Goal: Task Accomplishment & Management: Use online tool/utility

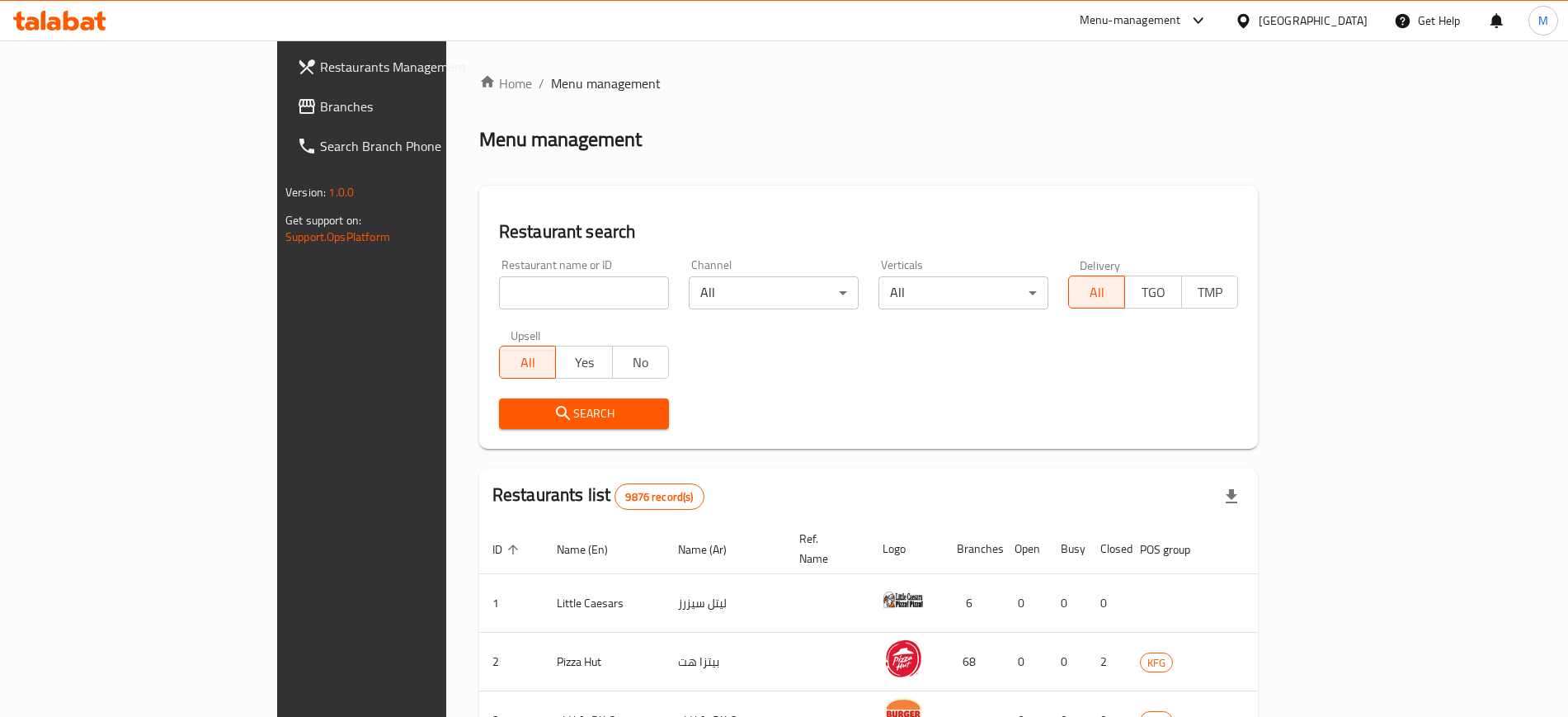
click at [499, 302] on input "search" at bounding box center [584, 292] width 170 height 33
click button "Search" at bounding box center [584, 414] width 170 height 30
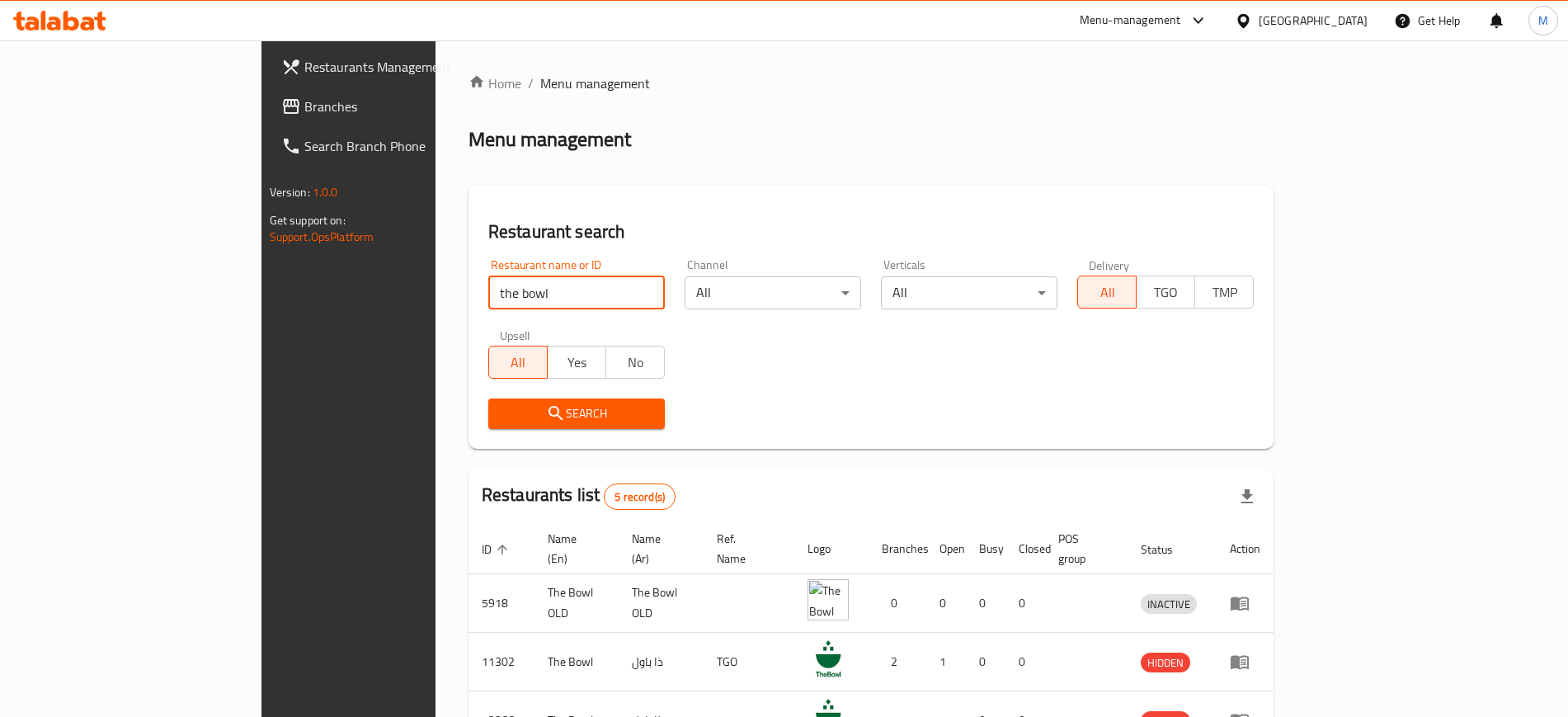
scroll to position [221, 0]
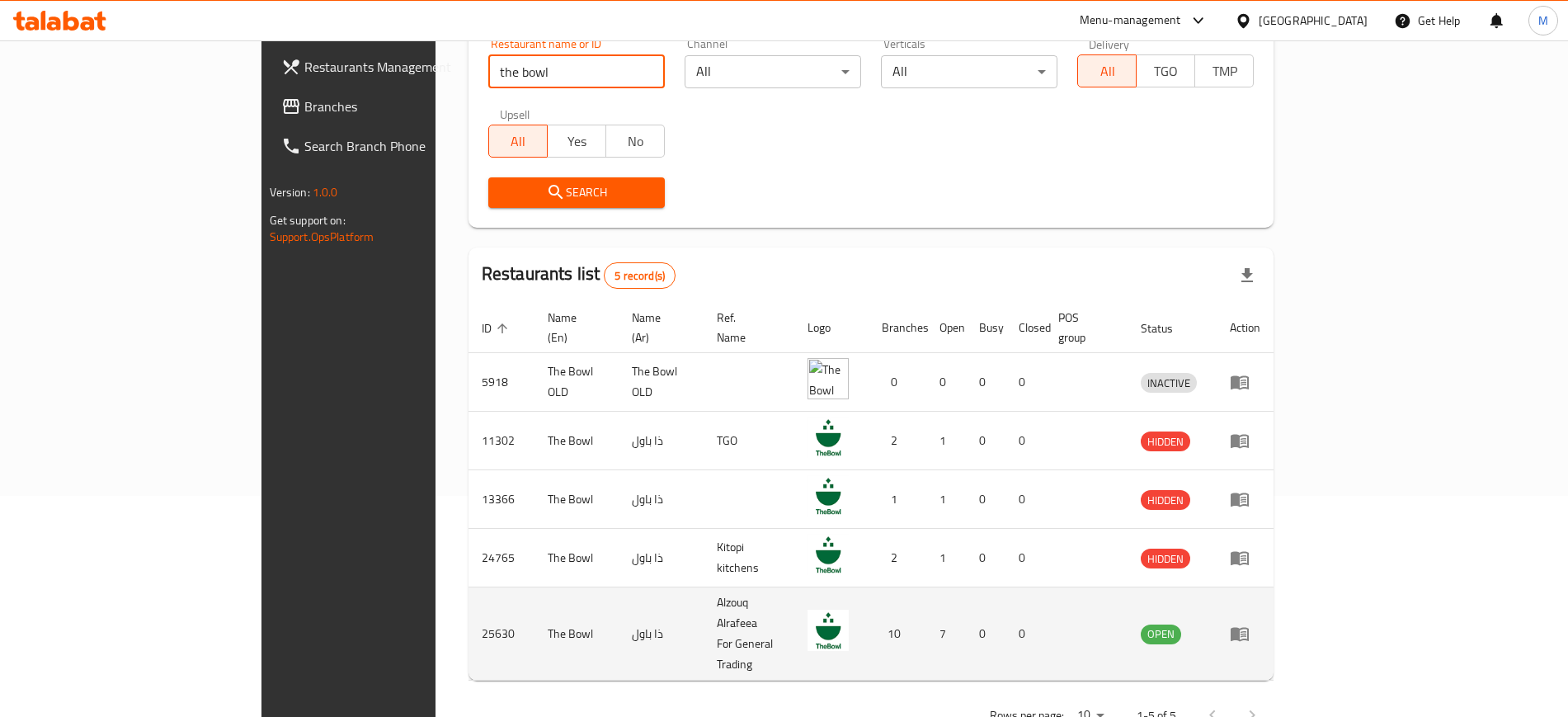
click at [468, 591] on td "25630" at bounding box center [501, 633] width 66 height 93
copy td "25630"
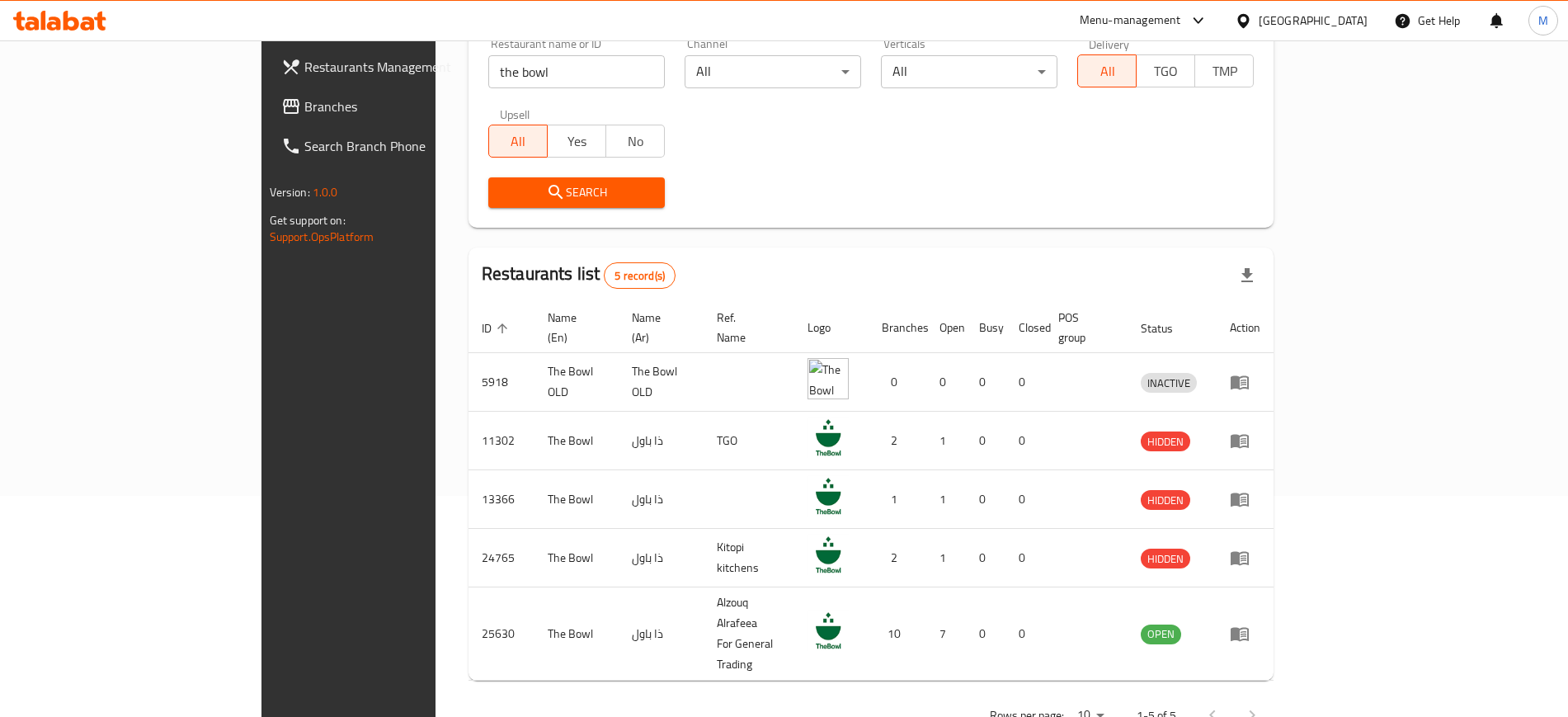
click at [490, 63] on input "the bowl" at bounding box center [576, 71] width 177 height 33
type input "pret"
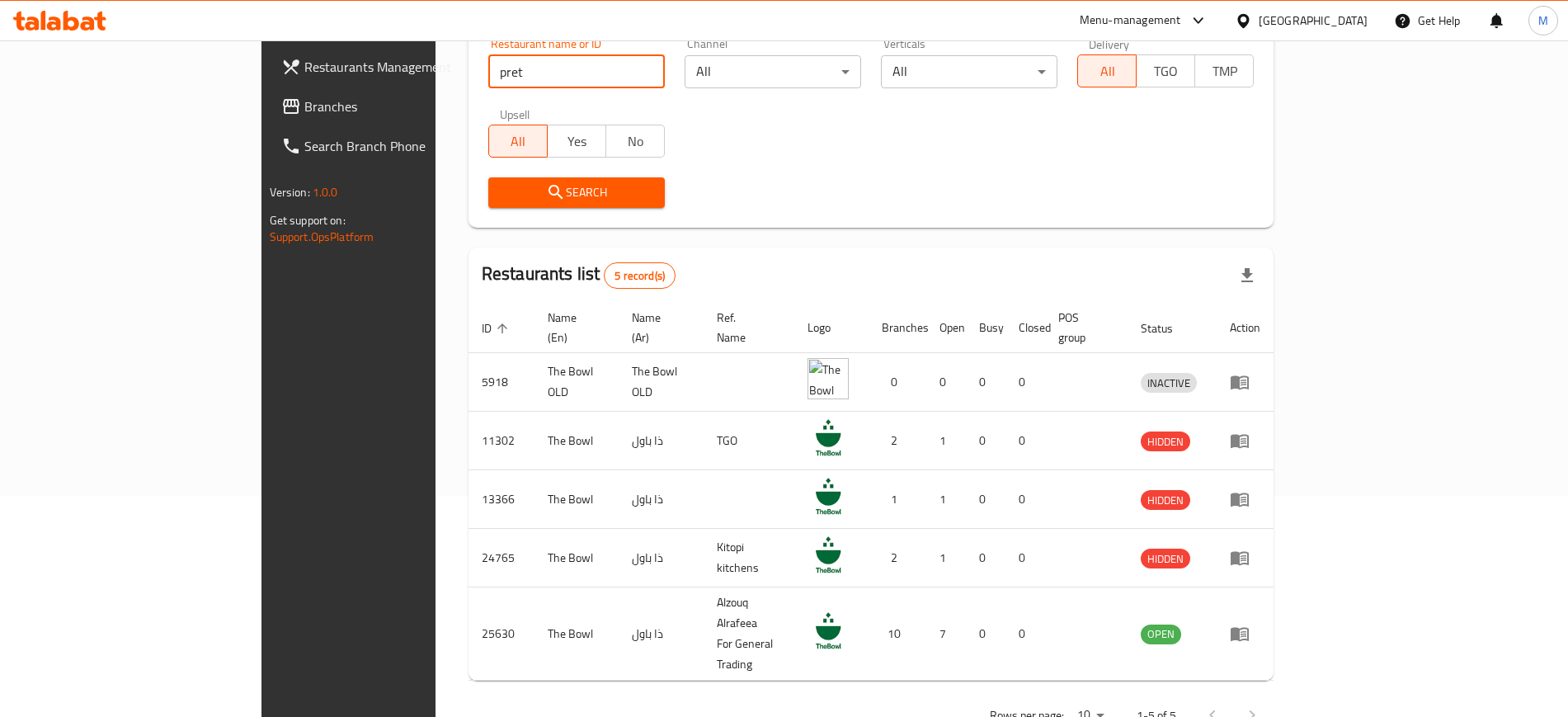
click button "Search" at bounding box center [576, 193] width 177 height 30
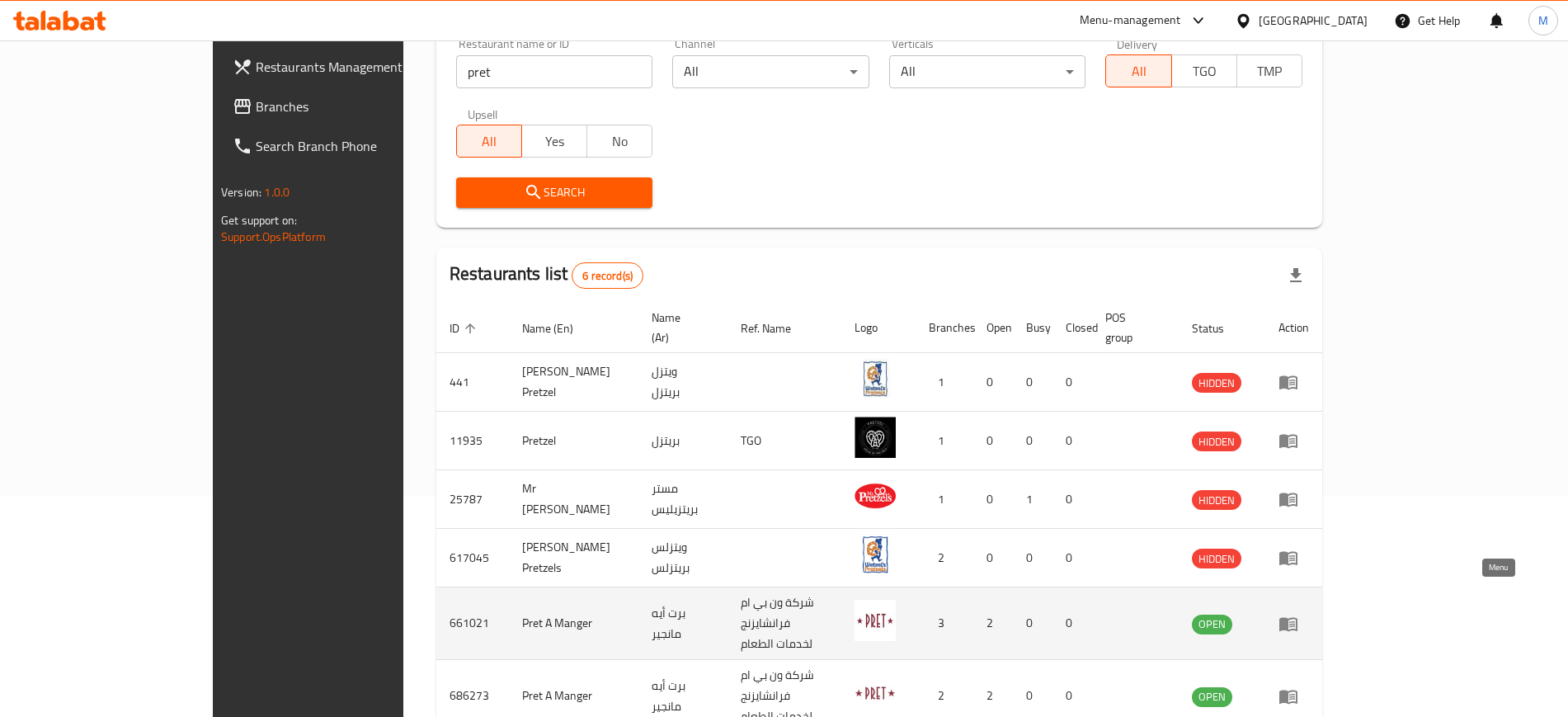
click at [1295, 622] on icon "enhanced table" at bounding box center [1292, 625] width 6 height 7
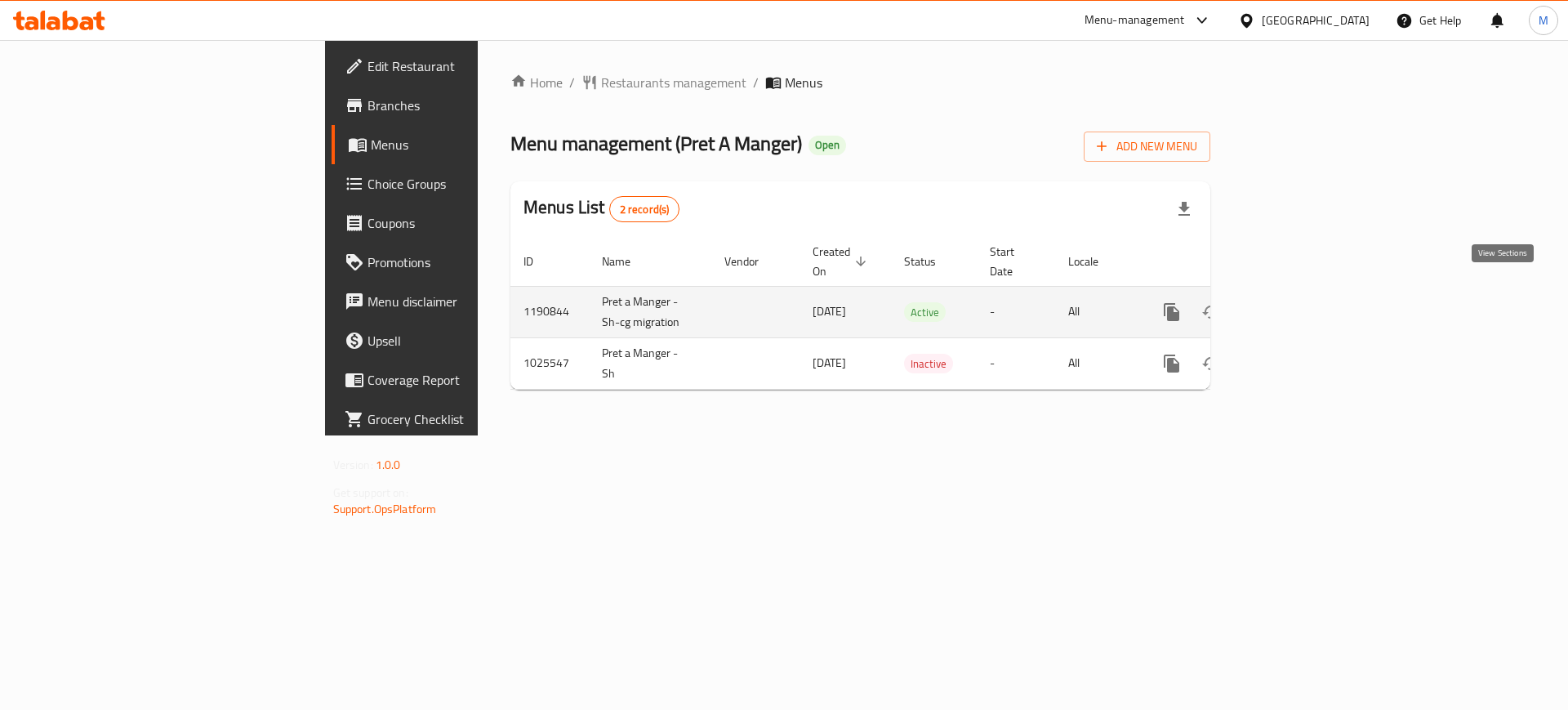
click at [1299, 302] on icon "enhanced table" at bounding box center [1289, 312] width 20 height 20
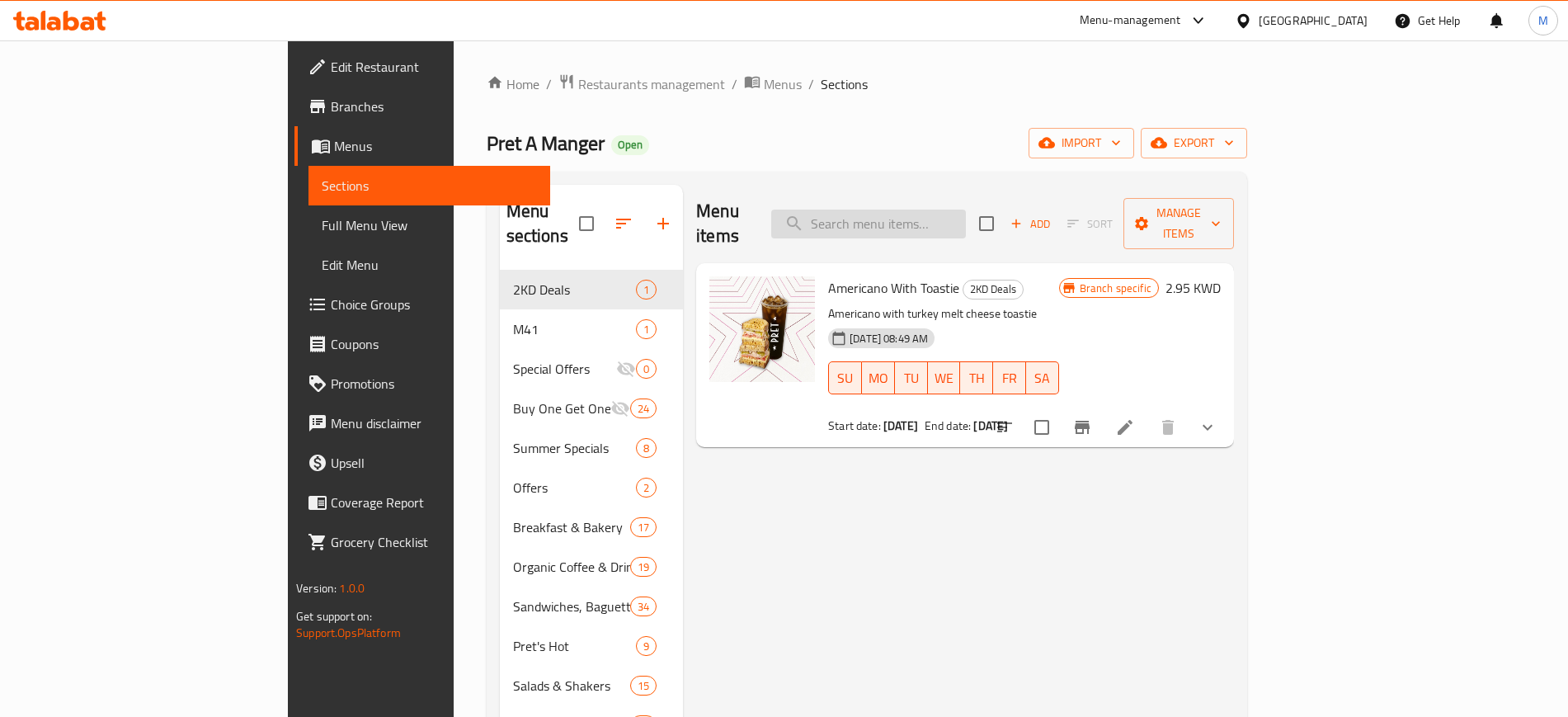
click at [966, 209] on input "search" at bounding box center [869, 224] width 194 height 28
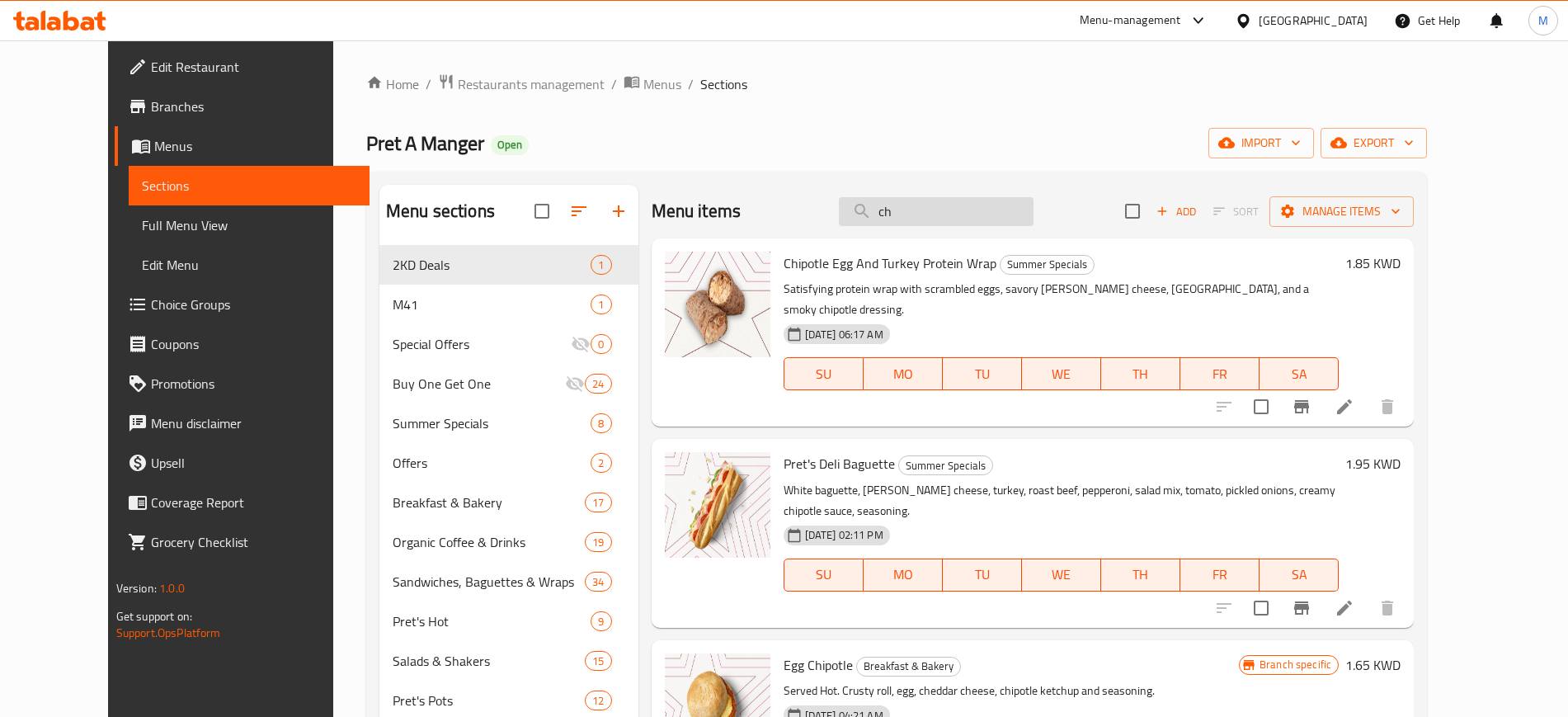
type input "c"
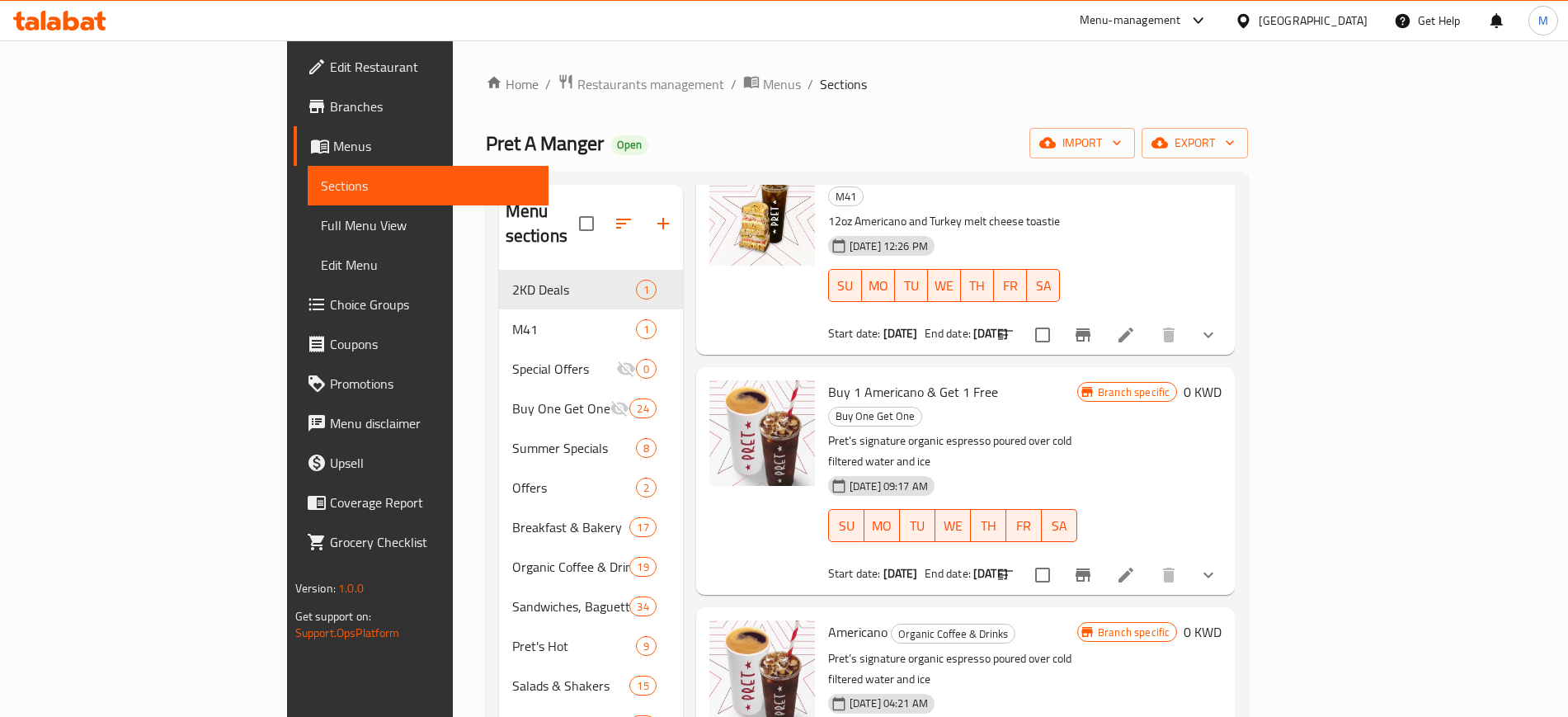
scroll to position [353, 0]
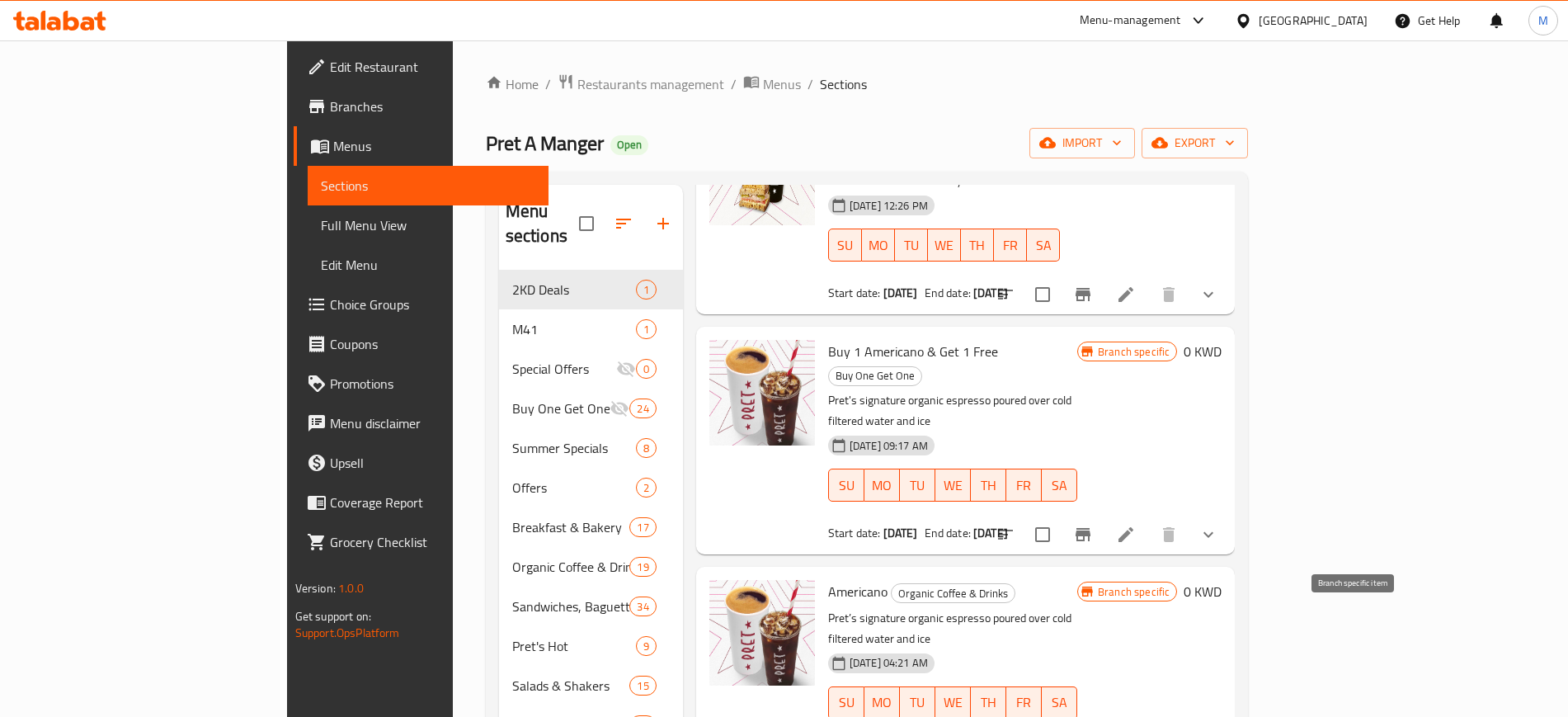
type input "america"
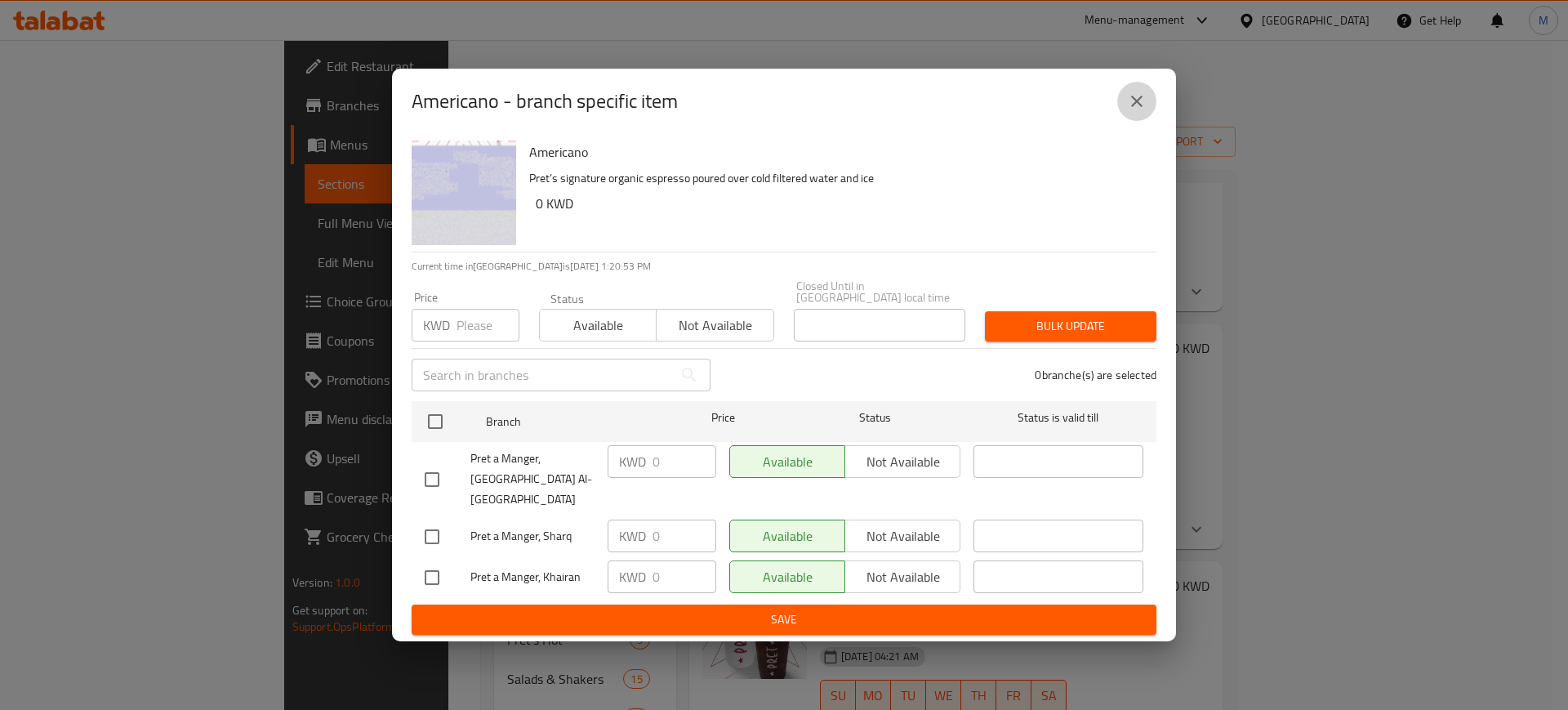
click at [1141, 111] on icon "close" at bounding box center [1137, 101] width 20 height 20
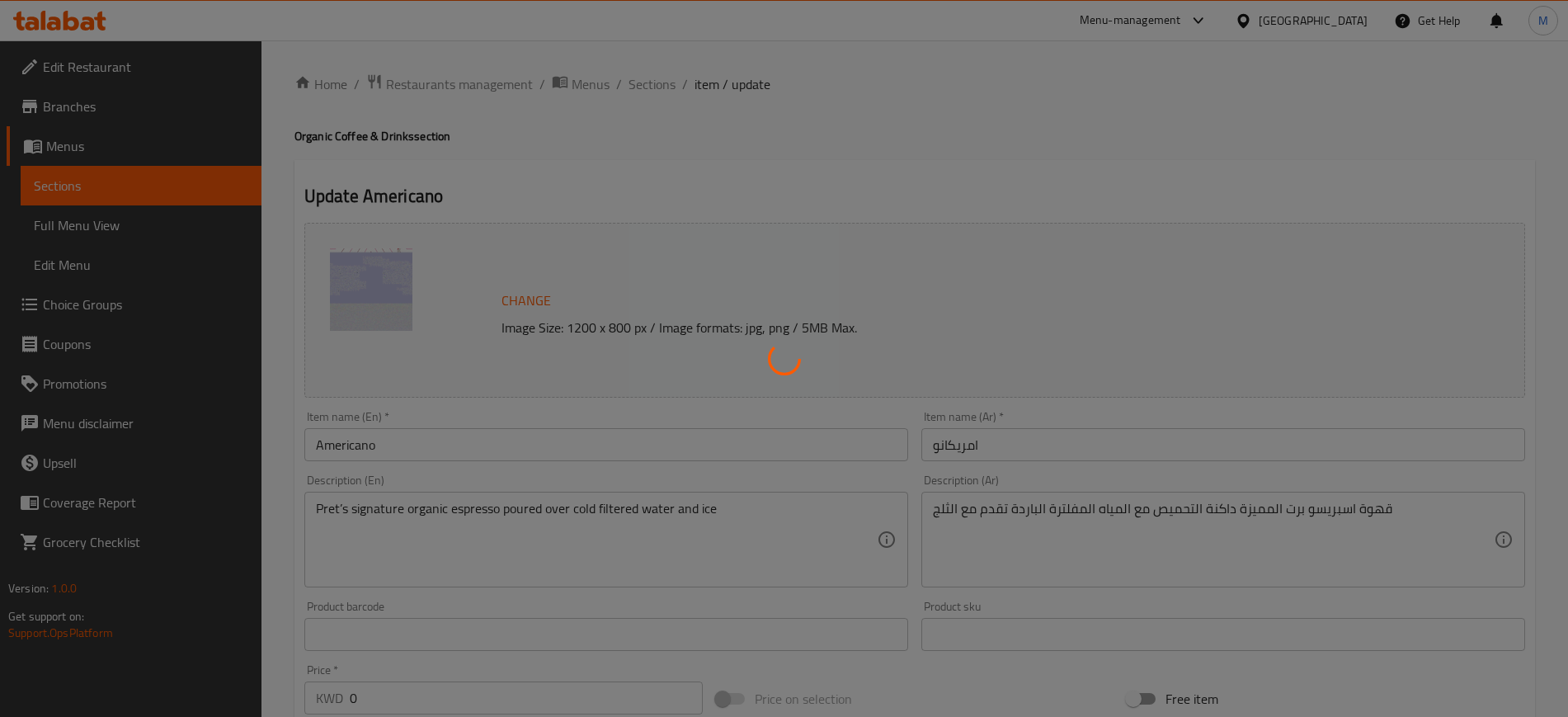
type input "اختيارك من:"
type input "1"
type input "اضافات"
type input "0"
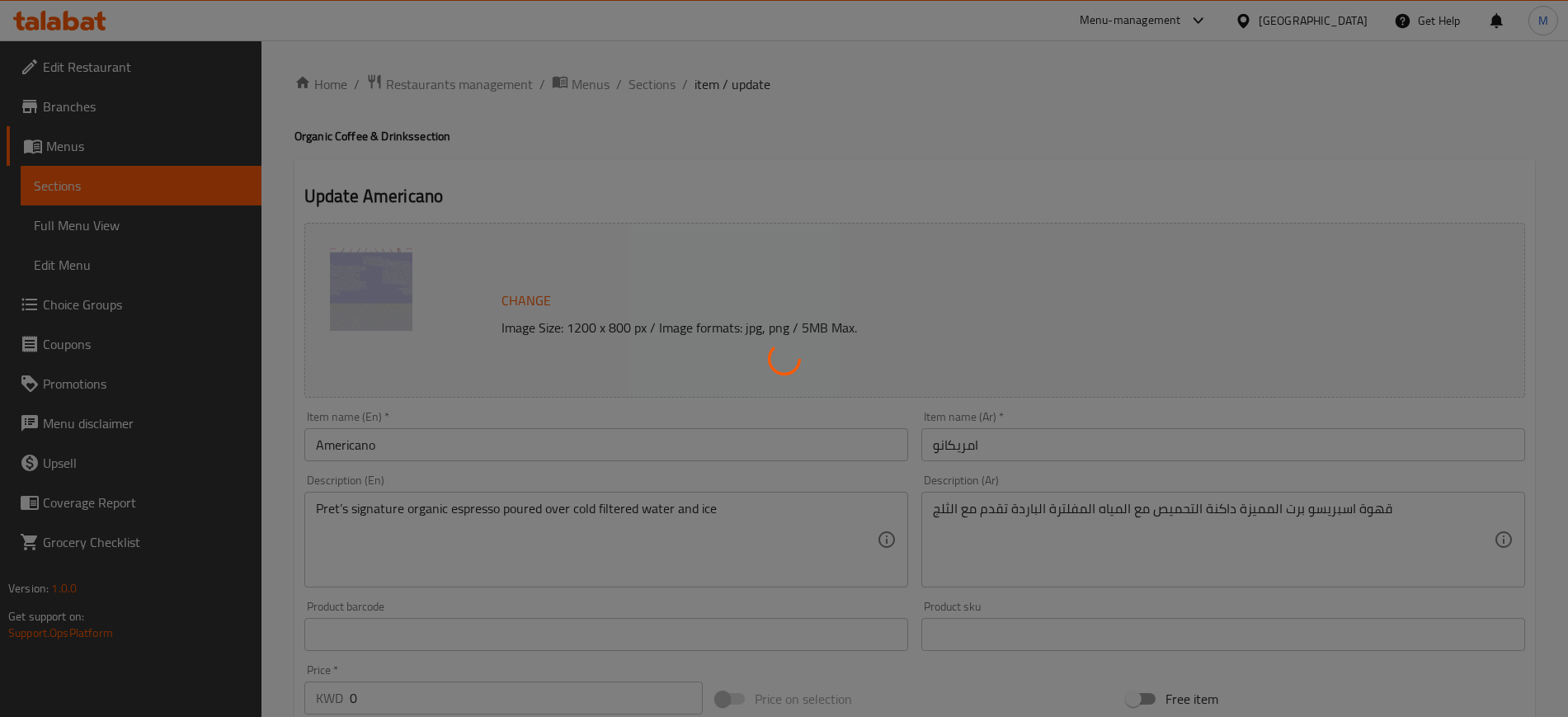
type input "1"
type input "اختيارك من:"
type input "1"
type input "الإضافات"
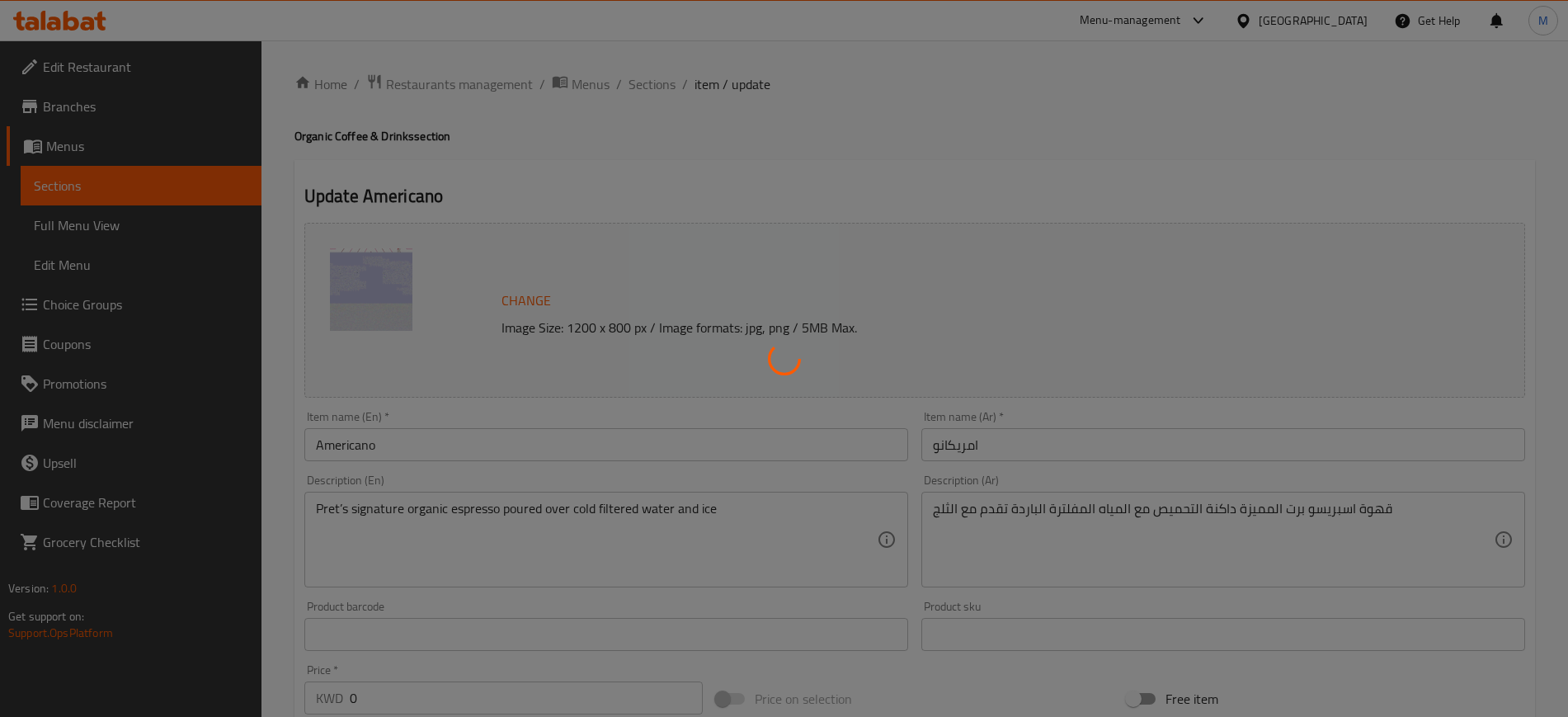
type input "0"
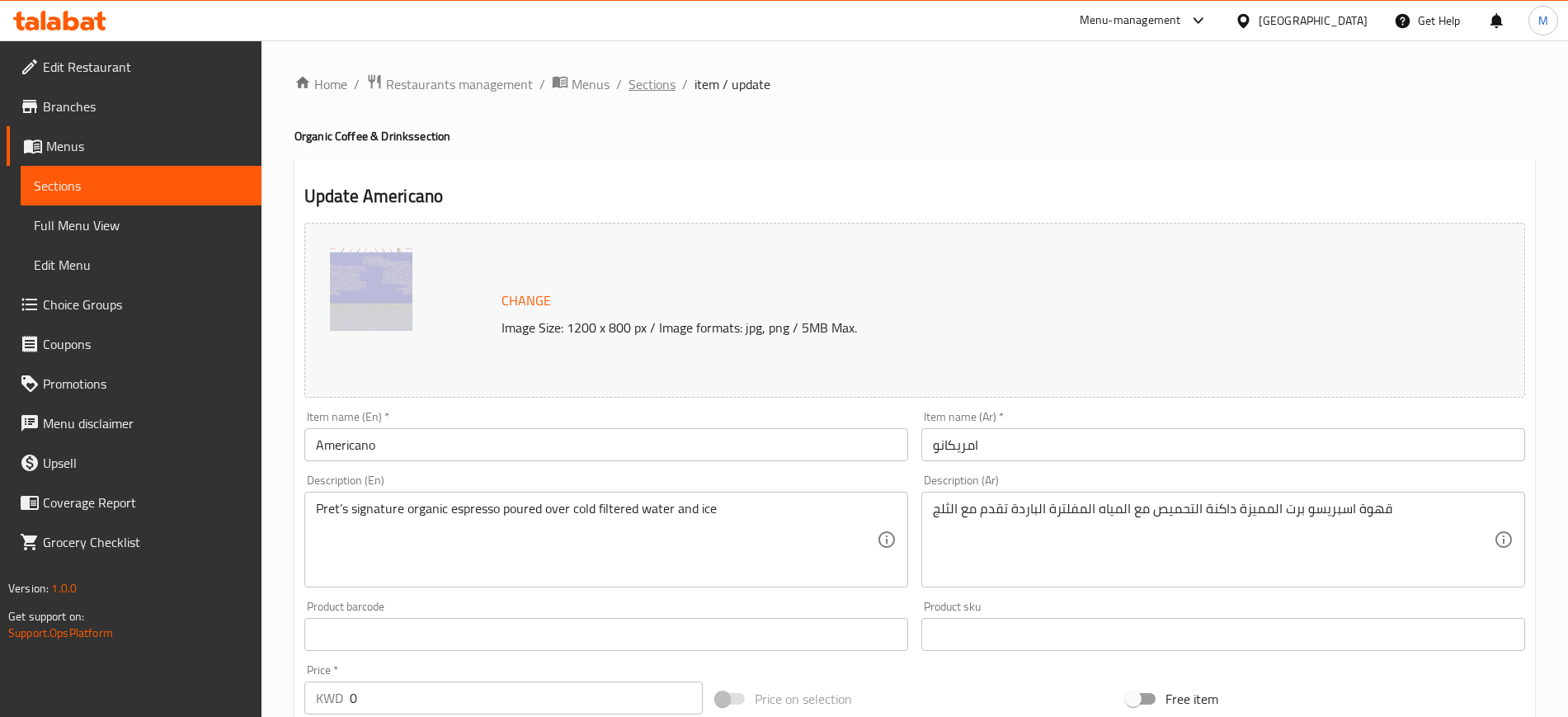
click at [655, 84] on span "Sections" at bounding box center [652, 85] width 47 height 20
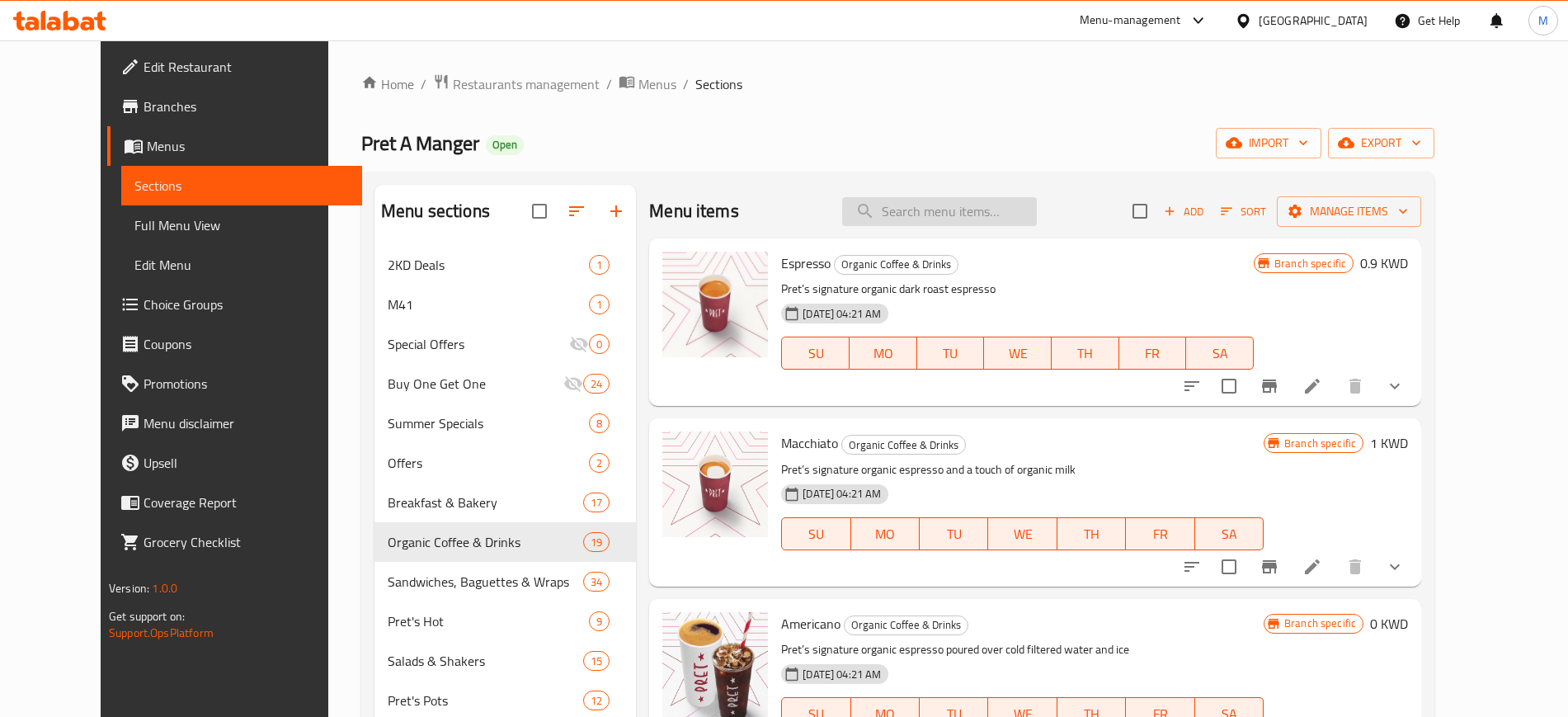
click at [926, 204] on input "search" at bounding box center [940, 211] width 194 height 28
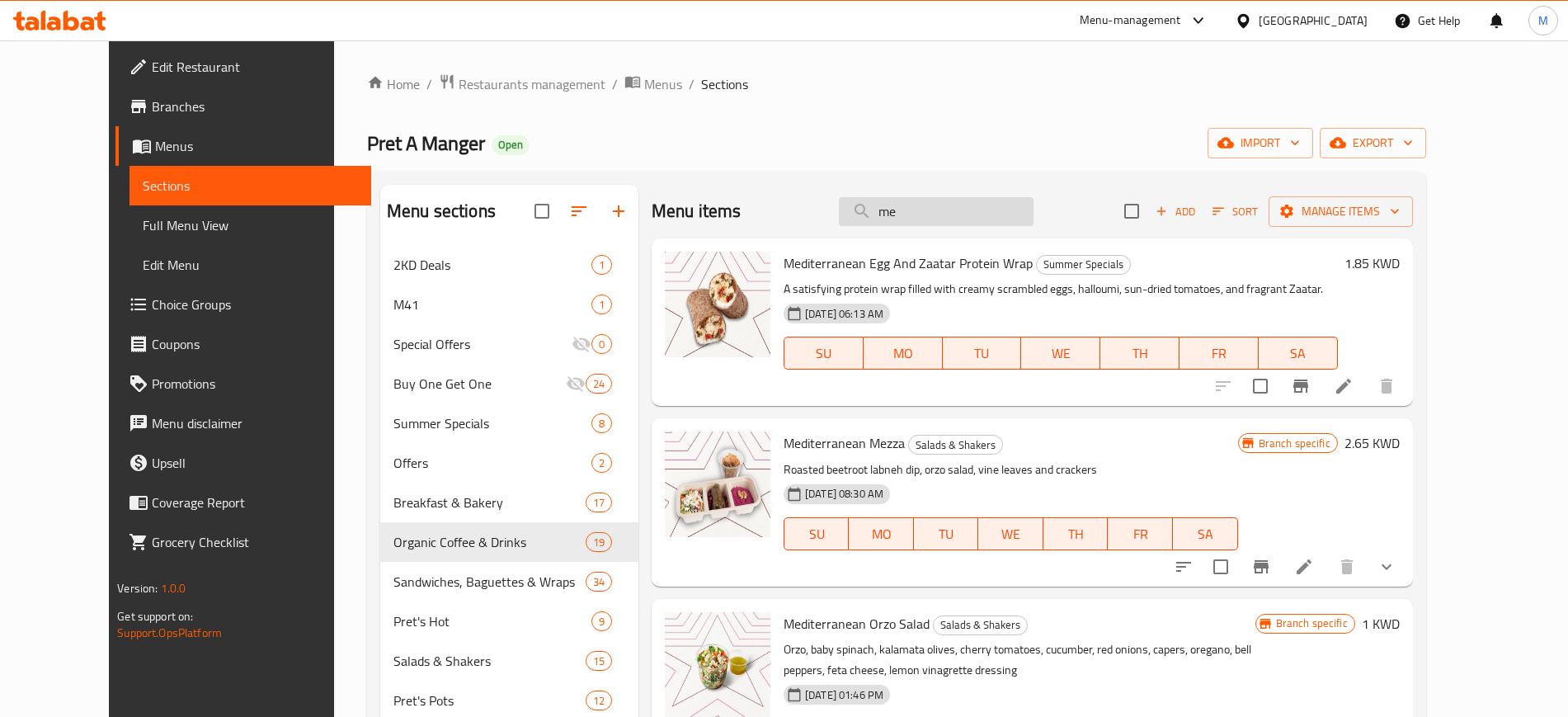
type input "m"
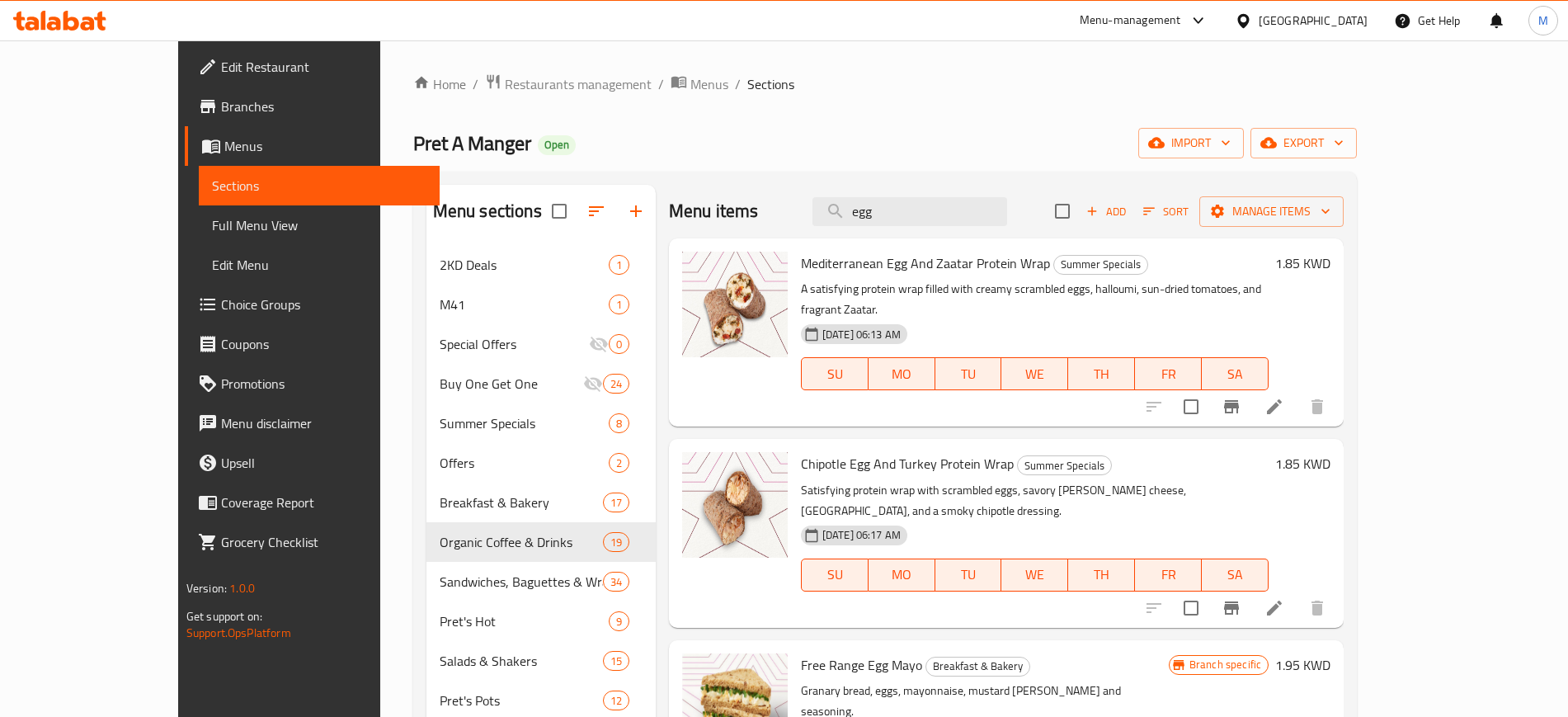
drag, startPoint x: 980, startPoint y: 213, endPoint x: 718, endPoint y: 179, distance: 264.2
click at [718, 181] on div "Menu sections 2KD Deals 1 M41 1 Special Offers 0 Buy One Get One 24 Summer Spec…" at bounding box center [885, 594] width 944 height 845
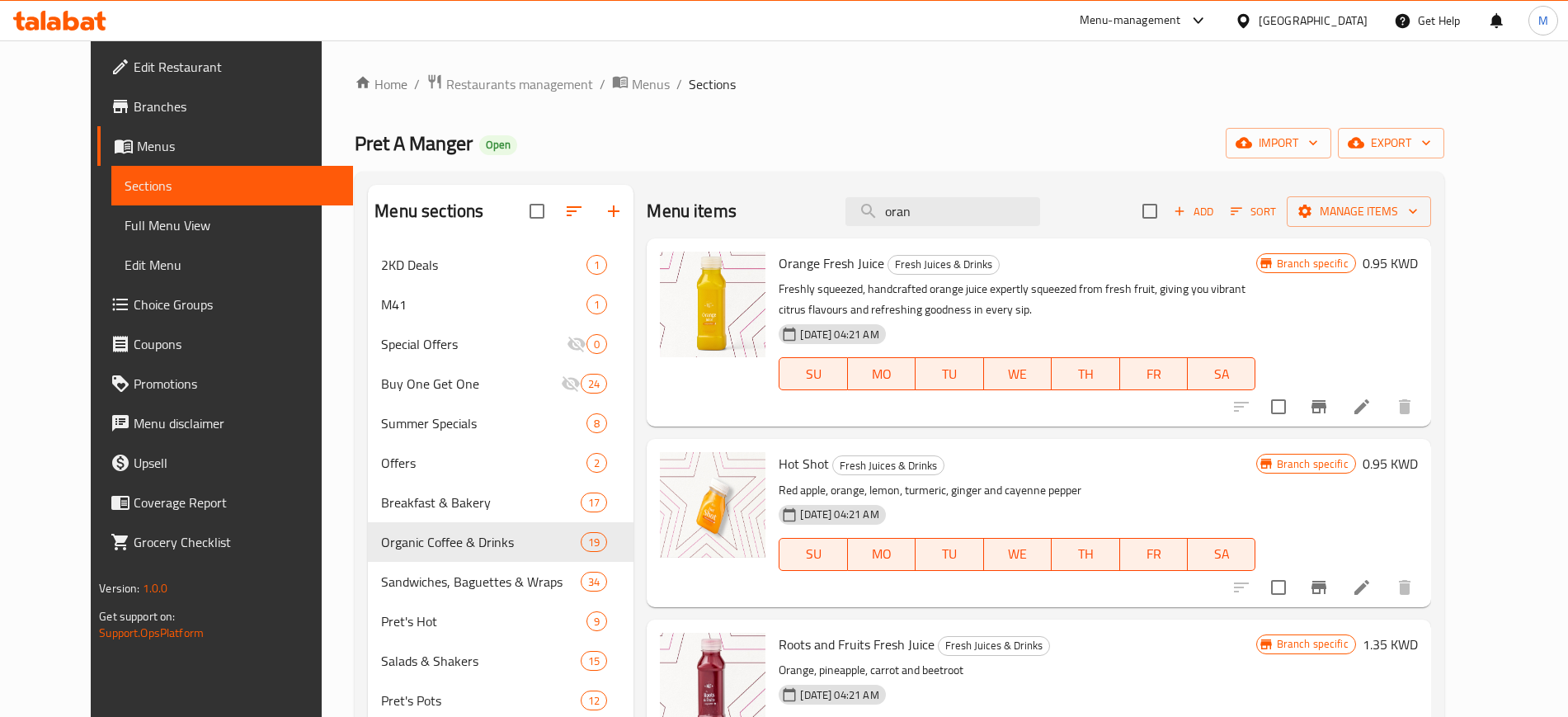
type input "oran"
